Goal: Task Accomplishment & Management: Manage account settings

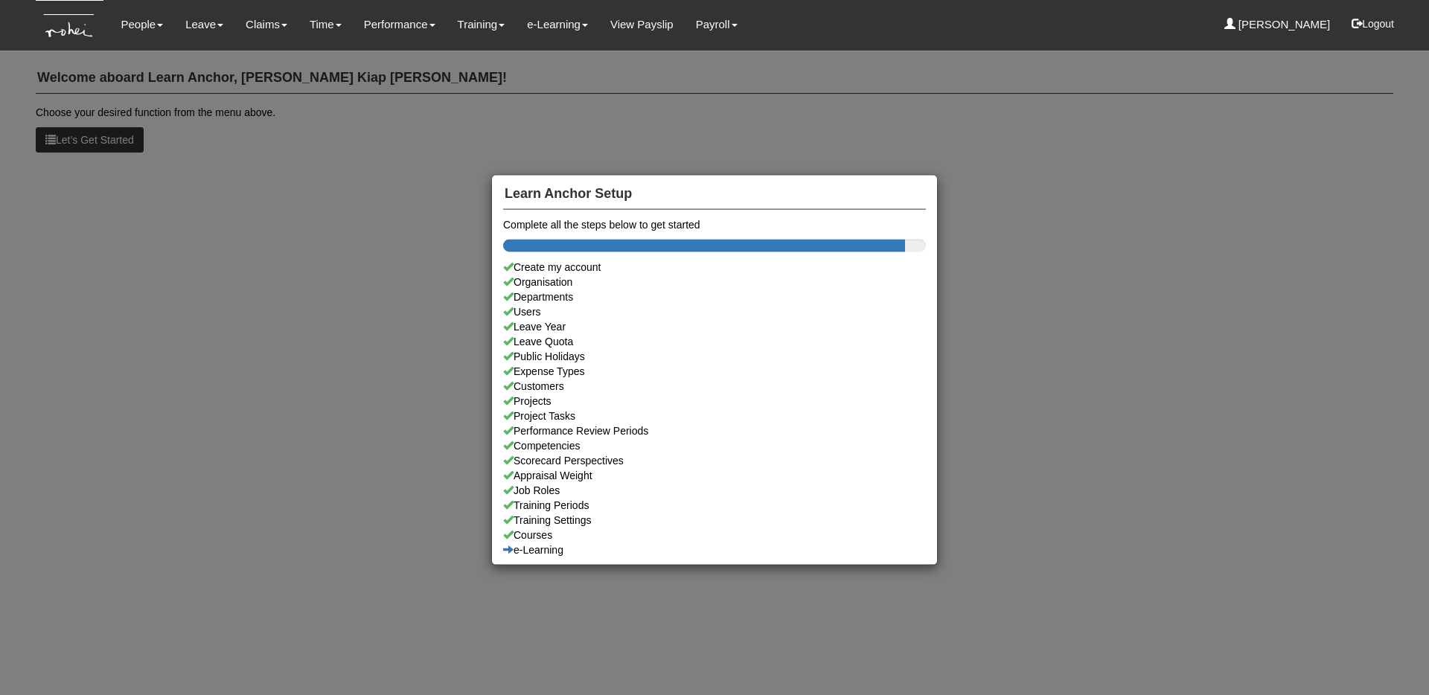
click at [131, 39] on div "Learn Anchor Setup Complete all the steps below to get started Create my accoun…" at bounding box center [714, 347] width 1429 height 695
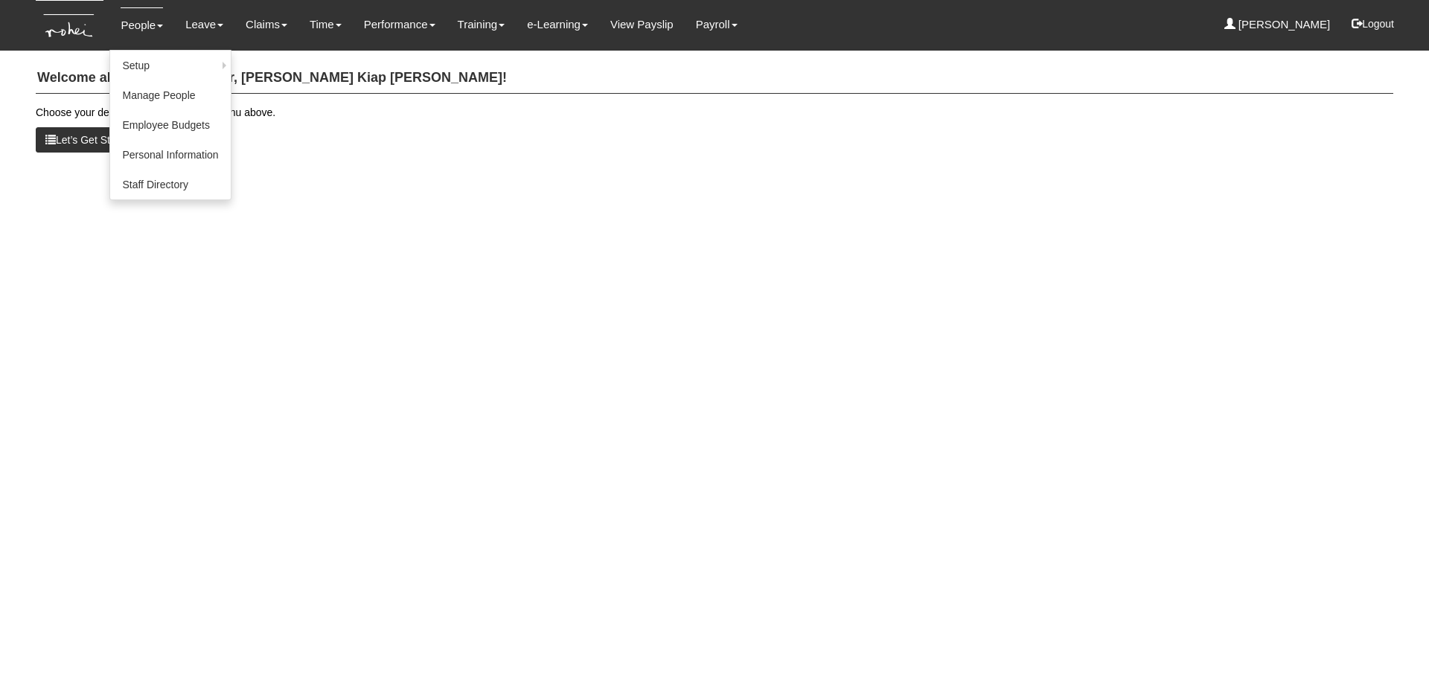
click at [131, 33] on link "People" at bounding box center [142, 24] width 42 height 35
click at [145, 64] on link "Setup" at bounding box center [170, 66] width 120 height 30
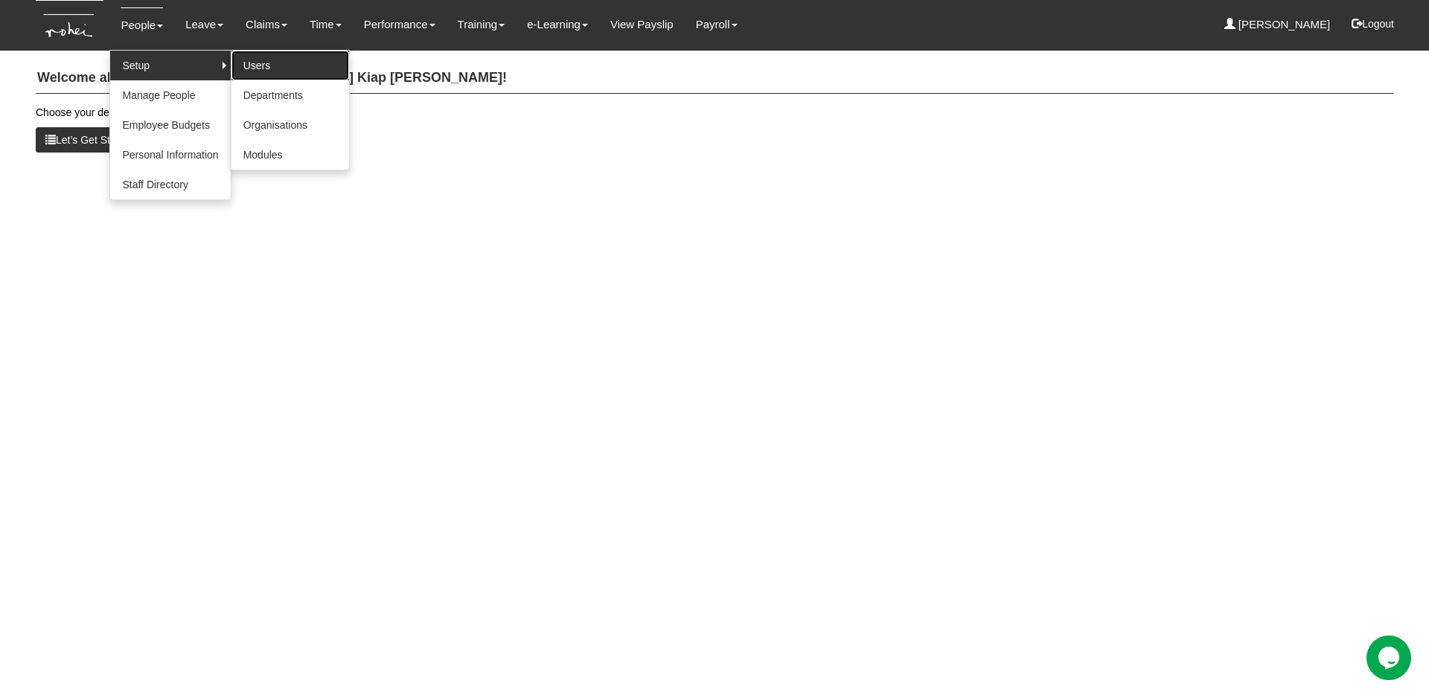
click at [251, 67] on link "Users" at bounding box center [290, 66] width 118 height 30
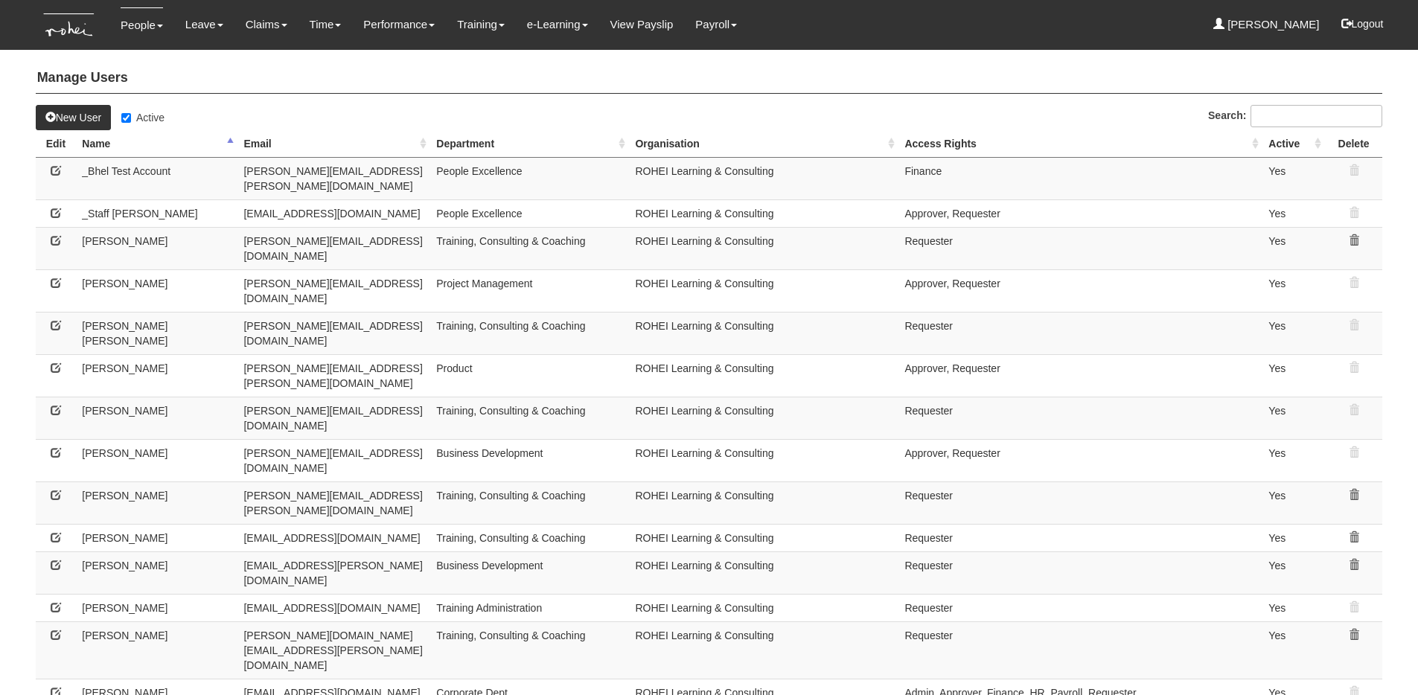
select select "50"
click at [54, 235] on icon at bounding box center [56, 240] width 10 height 10
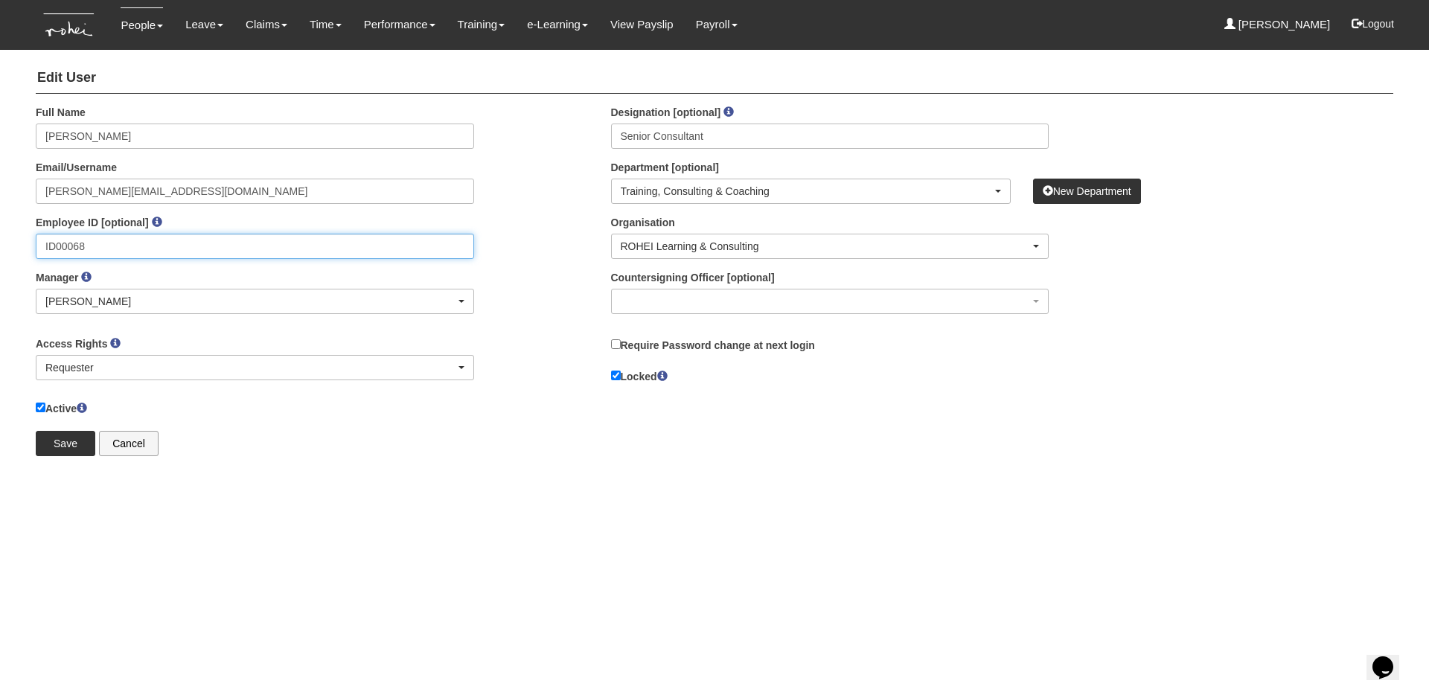
drag, startPoint x: 97, startPoint y: 243, endPoint x: 5, endPoint y: 244, distance: 92.3
click at [5, 244] on body "Toggle navigation People Setup Users Departments Organisations Modules Manage P…" at bounding box center [714, 233] width 1429 height 467
click at [253, 482] on html "Toggle navigation People Setup Users Departments Organisations Modules Manage P…" at bounding box center [714, 241] width 1429 height 482
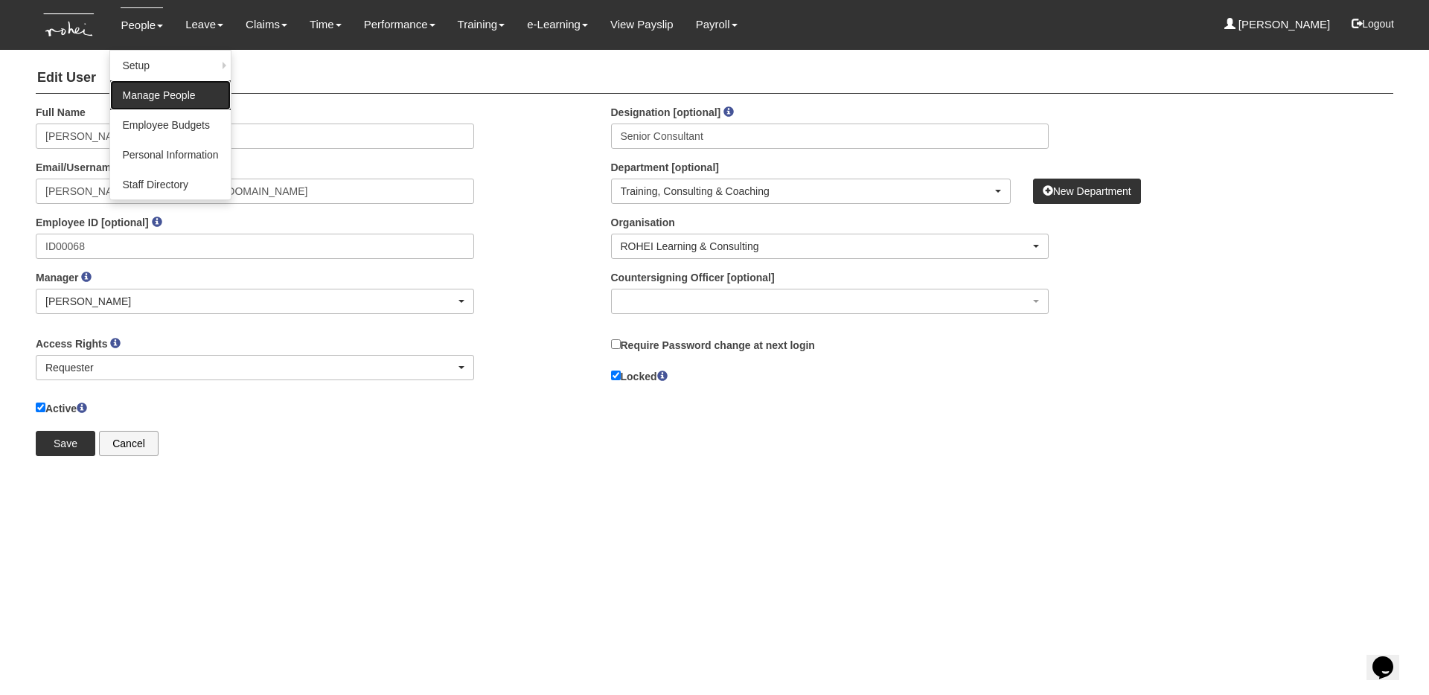
click at [148, 92] on link "Manage People" at bounding box center [170, 95] width 120 height 30
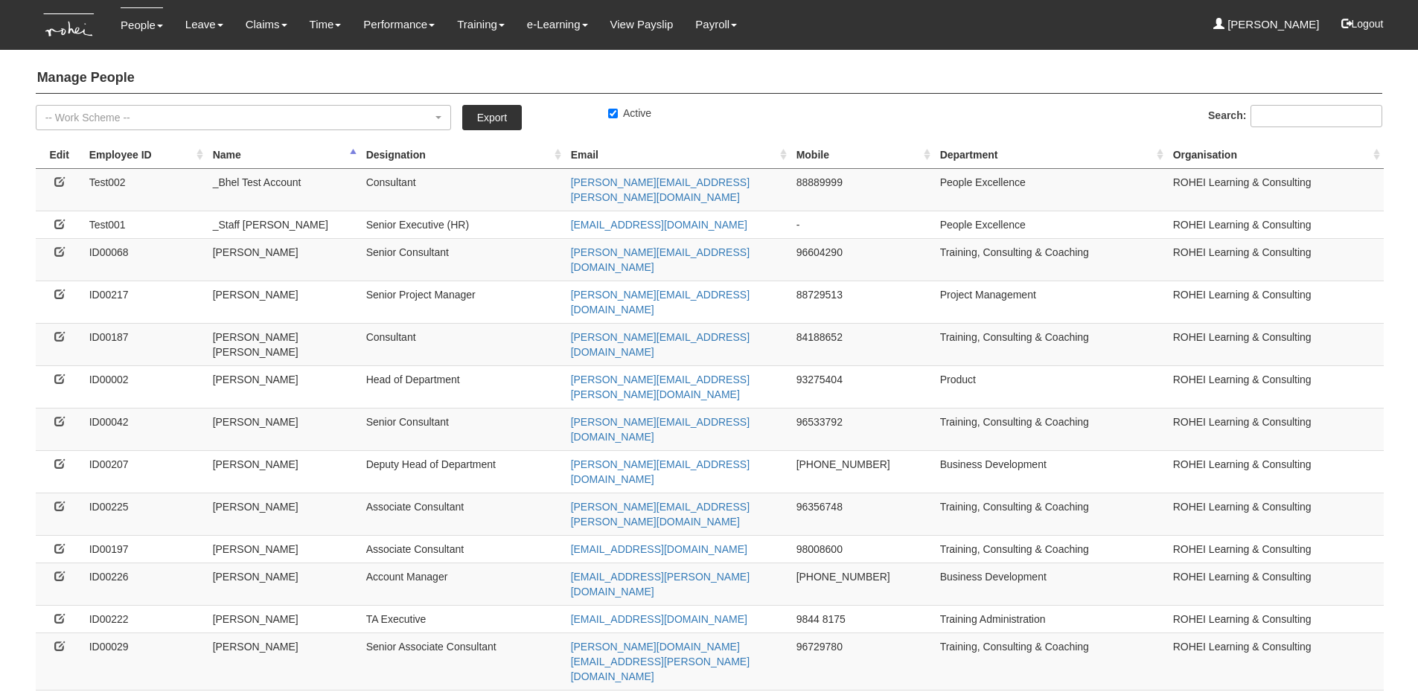
select select "50"
click at [57, 246] on icon at bounding box center [59, 251] width 10 height 10
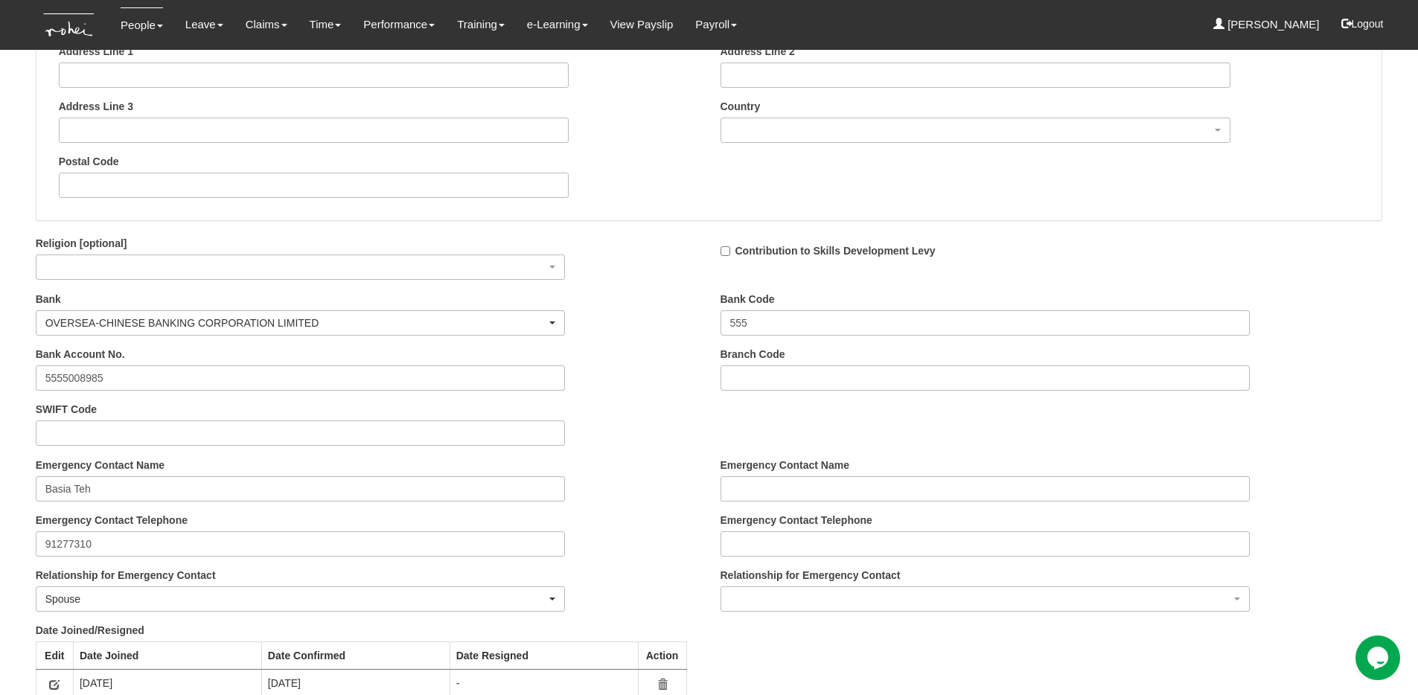
scroll to position [1374, 0]
